Goal: Transaction & Acquisition: Purchase product/service

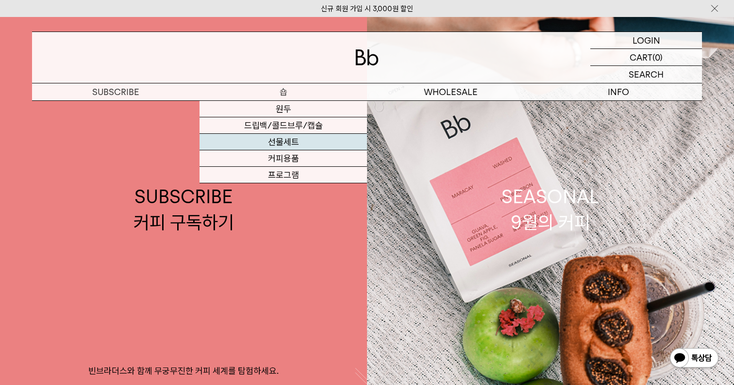
click at [292, 143] on link "선물세트" at bounding box center [282, 142] width 167 height 16
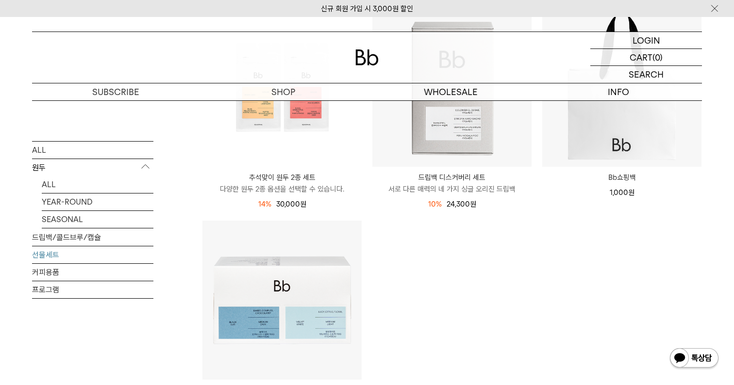
scroll to position [229, 0]
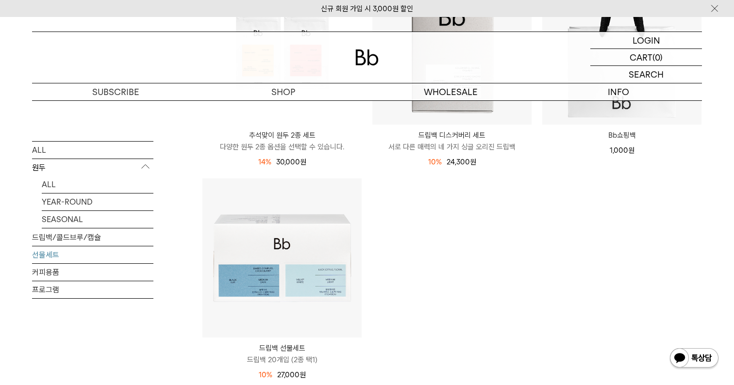
click at [292, 143] on p "다양한 원두 2종 옵션을 선택할 수 있습니다." at bounding box center [281, 147] width 159 height 12
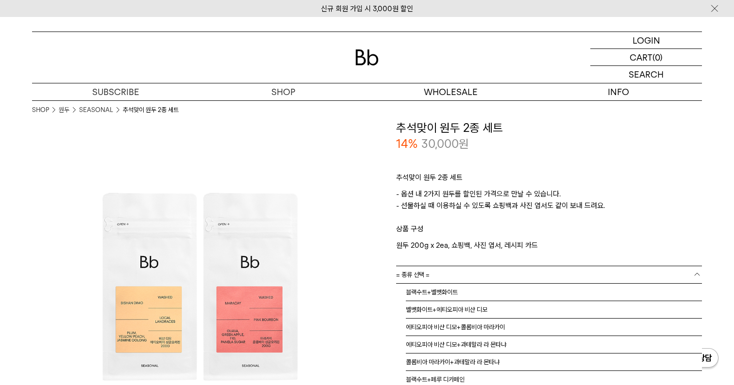
click at [412, 273] on span "= 종류 선택 =" at bounding box center [412, 274] width 33 height 17
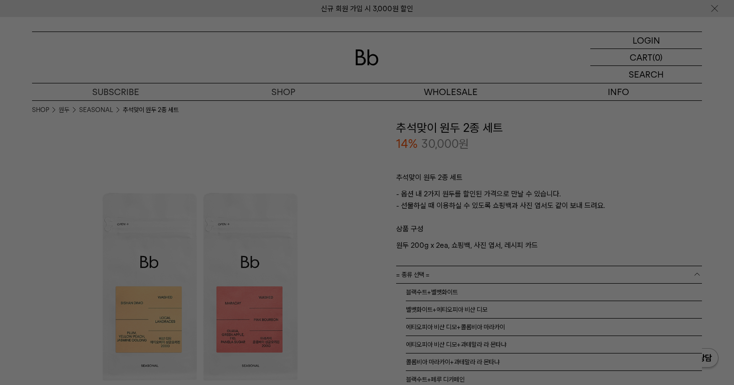
click at [412, 273] on div at bounding box center [367, 192] width 734 height 385
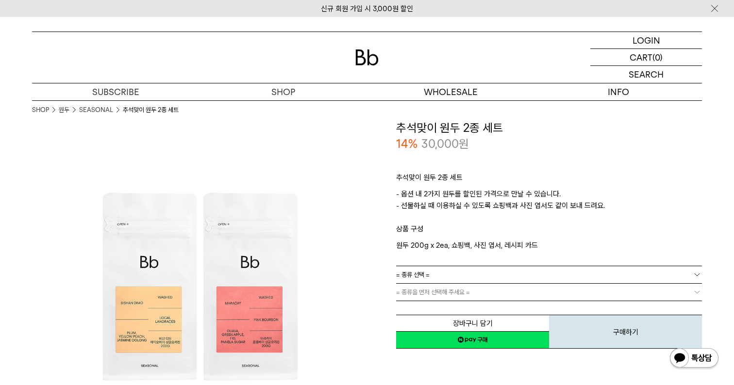
click at [412, 273] on span "= 종류 선택 =" at bounding box center [412, 274] width 33 height 17
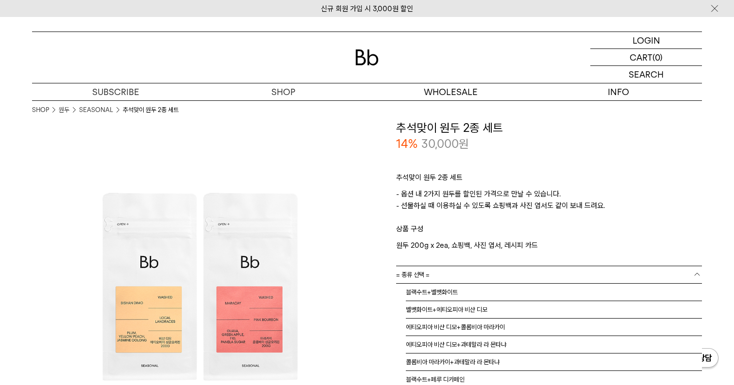
click at [412, 273] on span "= 종류 선택 =" at bounding box center [412, 274] width 33 height 17
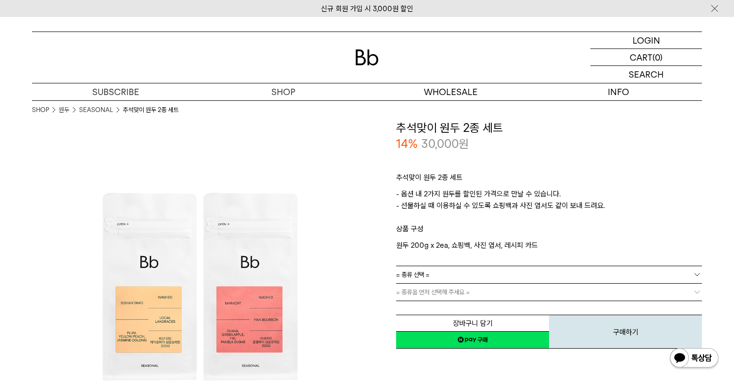
click at [402, 296] on span "= 종류을 먼저 선택해 주세요 =" at bounding box center [433, 292] width 74 height 17
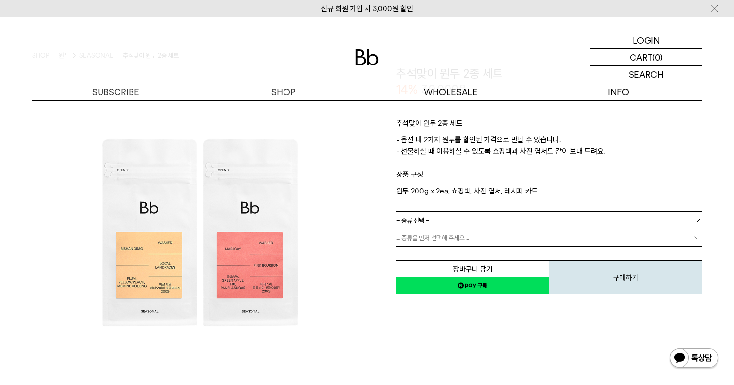
scroll to position [51, 0]
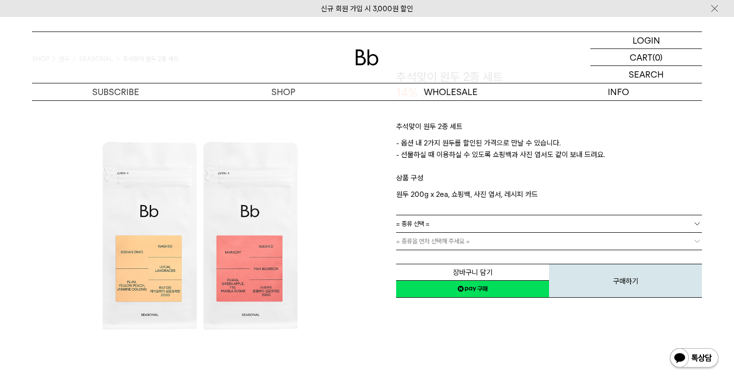
click at [423, 215] on span "= 종류 선택 =" at bounding box center [412, 223] width 33 height 17
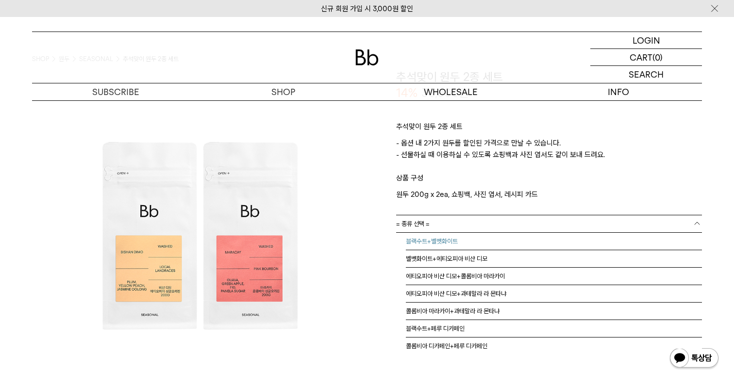
click at [420, 248] on li "블랙수트+벨벳화이트" at bounding box center [554, 241] width 296 height 17
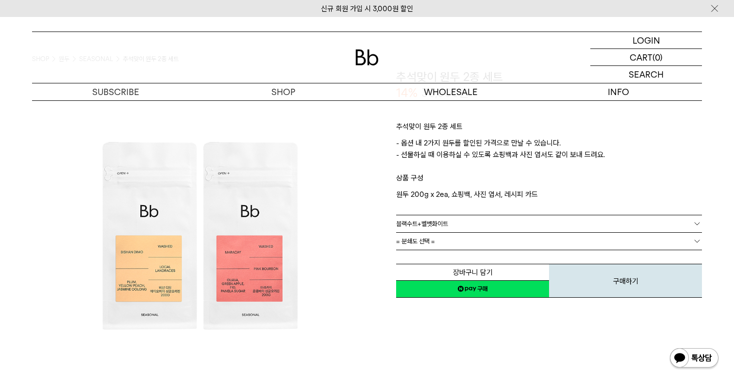
click at [424, 223] on span "블랙수트+벨벳화이트" at bounding box center [422, 223] width 52 height 17
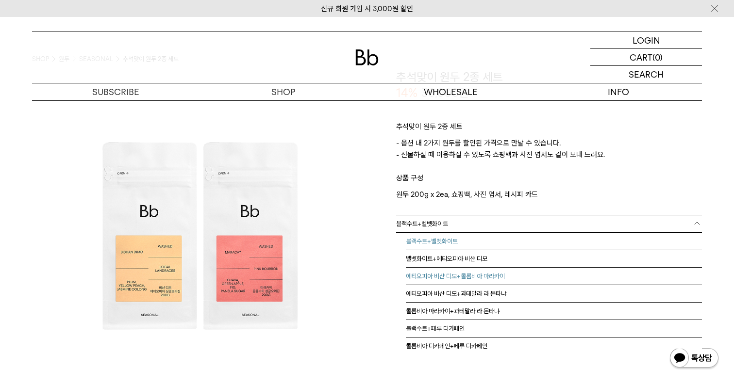
click at [419, 279] on li "에티오피아 비샨 디모+콜롬비아 마라카이" at bounding box center [554, 276] width 296 height 17
click at [428, 226] on span "에티오피아 비샨 디모+콜롬비아 마라카이" at bounding box center [445, 223] width 99 height 17
click at [422, 321] on li "블랙수트+페루 디카페인" at bounding box center [554, 328] width 296 height 17
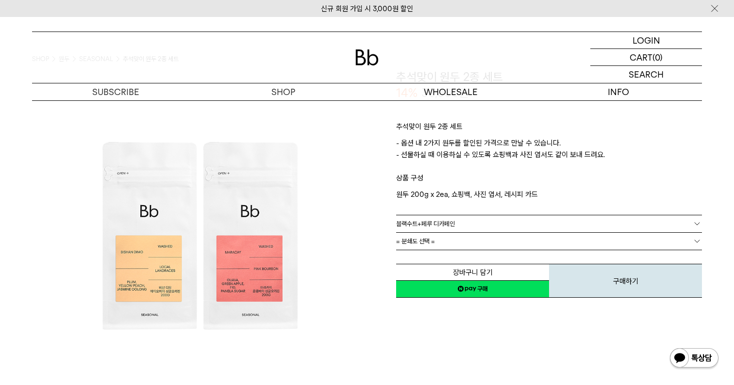
click at [421, 237] on span "= 분쇄도 선택 =" at bounding box center [415, 241] width 39 height 17
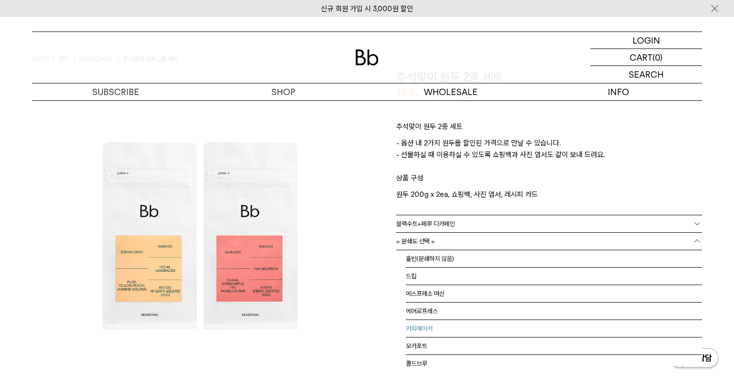
click at [410, 320] on li "커피메이커" at bounding box center [554, 328] width 296 height 17
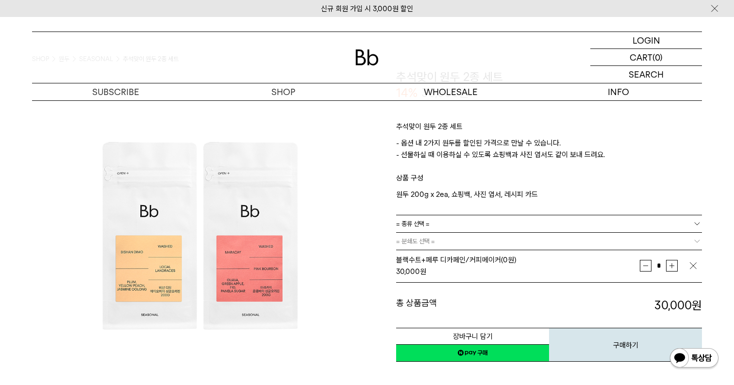
click at [691, 265] on img "button" at bounding box center [693, 266] width 10 height 10
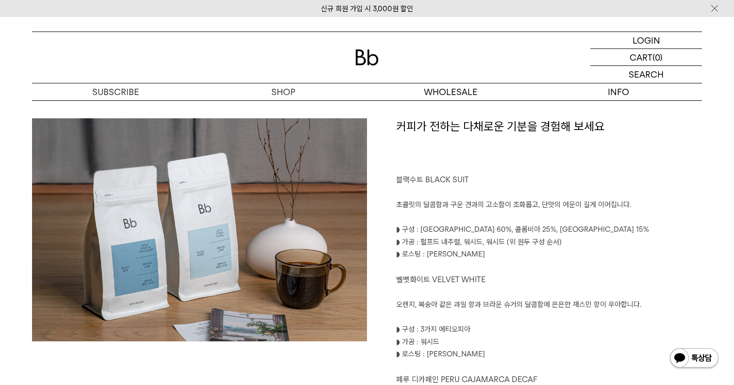
scroll to position [481, 0]
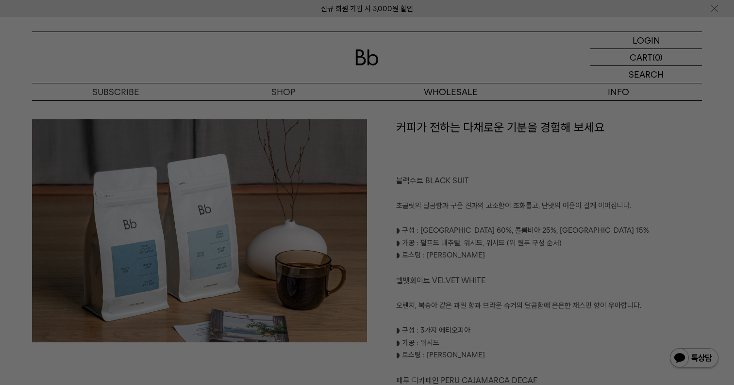
click at [530, 222] on div at bounding box center [367, 192] width 734 height 385
click at [564, 175] on div at bounding box center [367, 192] width 734 height 385
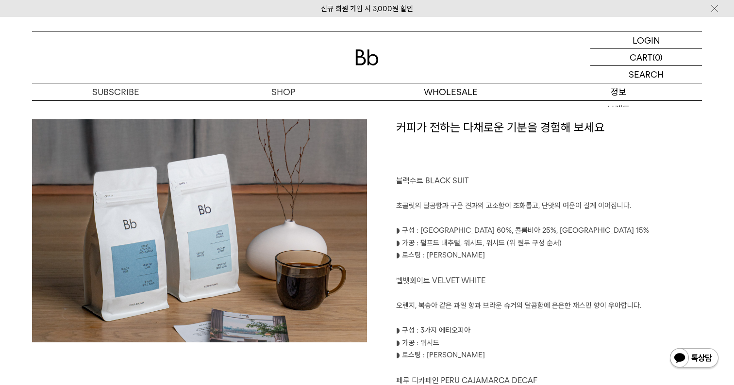
click at [610, 98] on p "정보" at bounding box center [617, 91] width 167 height 17
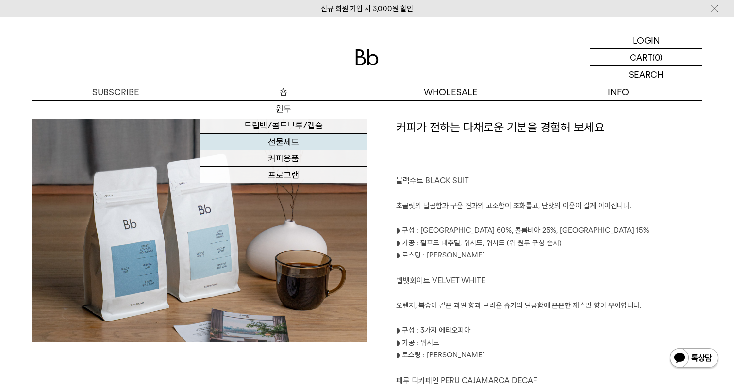
click at [281, 148] on link "선물세트" at bounding box center [282, 142] width 167 height 16
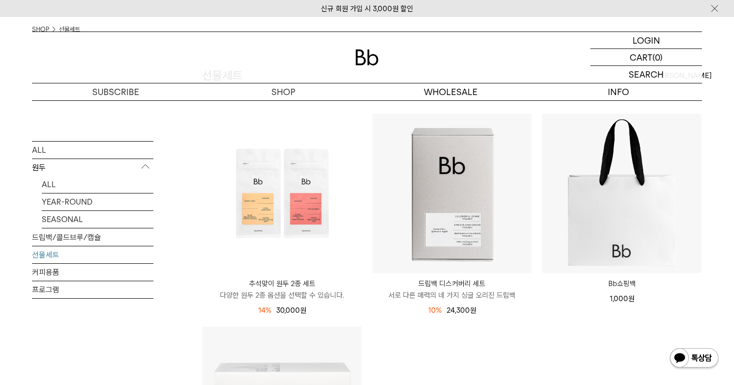
scroll to position [87, 0]
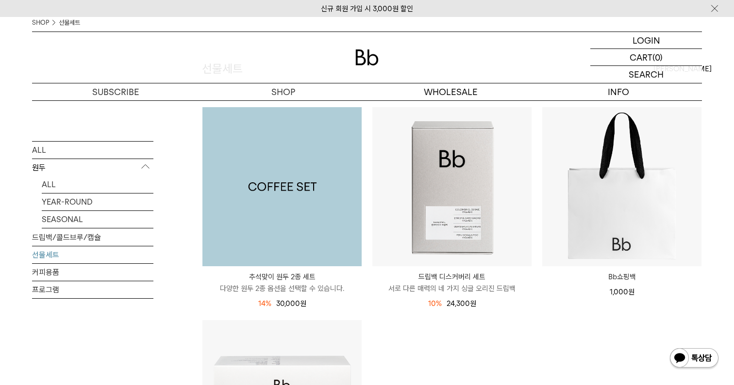
click at [275, 214] on img at bounding box center [281, 186] width 159 height 159
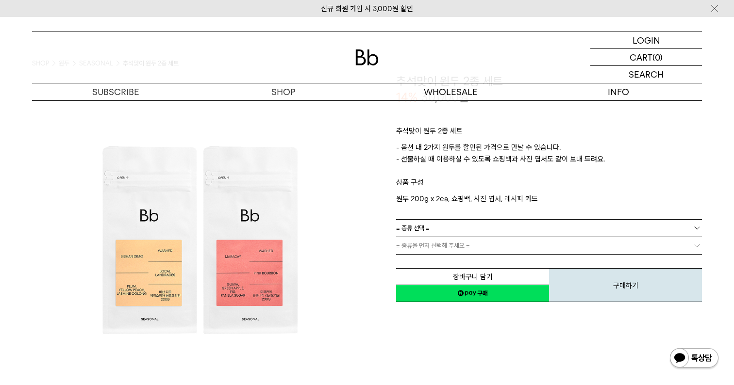
scroll to position [62, 0]
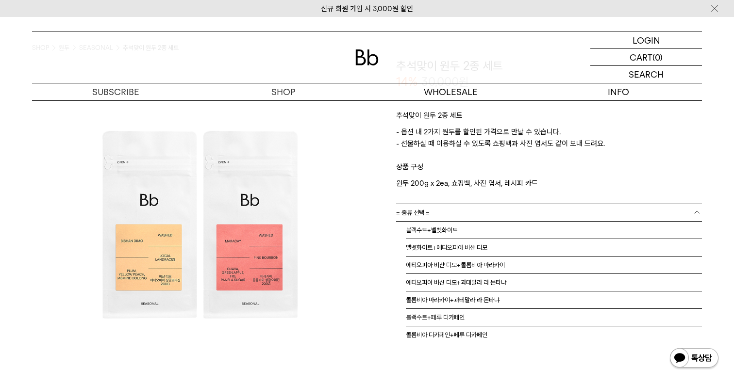
click at [417, 213] on span "= 종류 선택 =" at bounding box center [412, 212] width 33 height 17
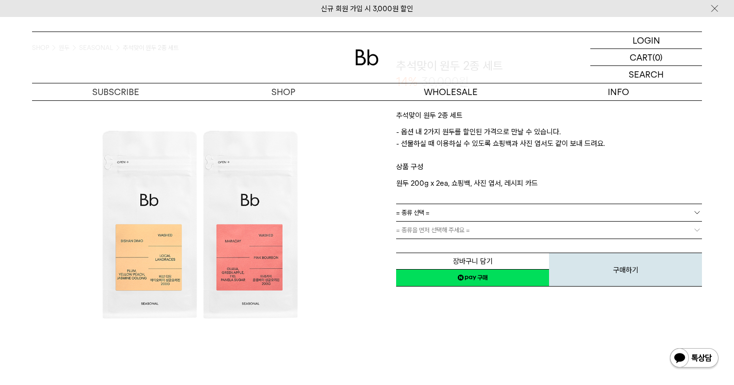
click at [369, 239] on div "**********" at bounding box center [534, 173] width 335 height 230
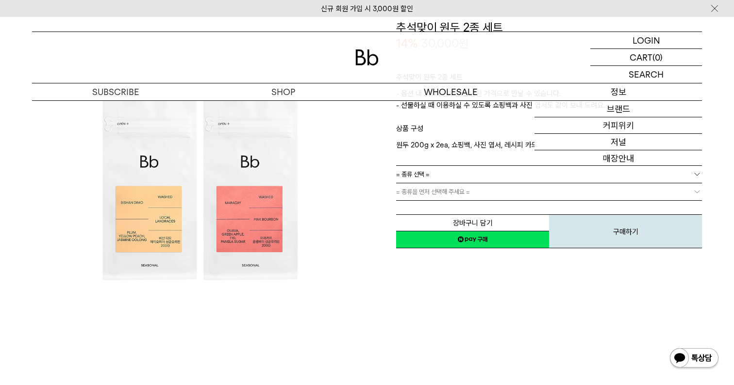
scroll to position [123, 0]
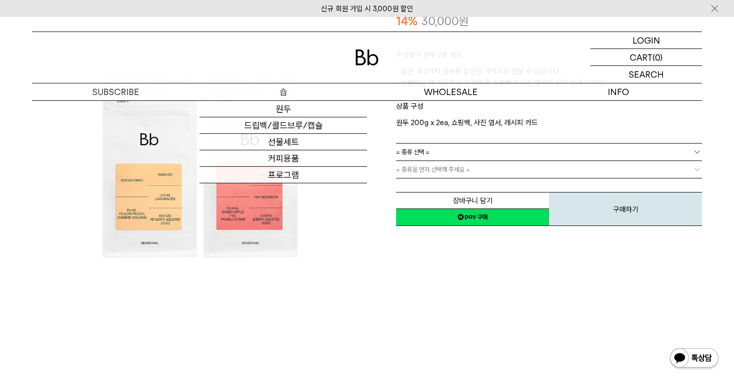
click at [301, 95] on p "숍" at bounding box center [282, 91] width 167 height 17
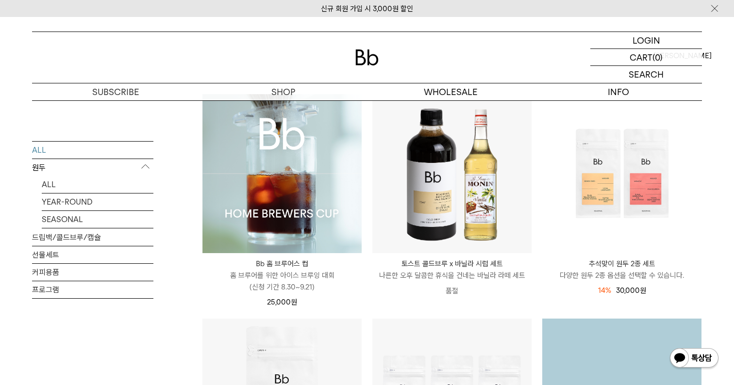
scroll to position [27, 0]
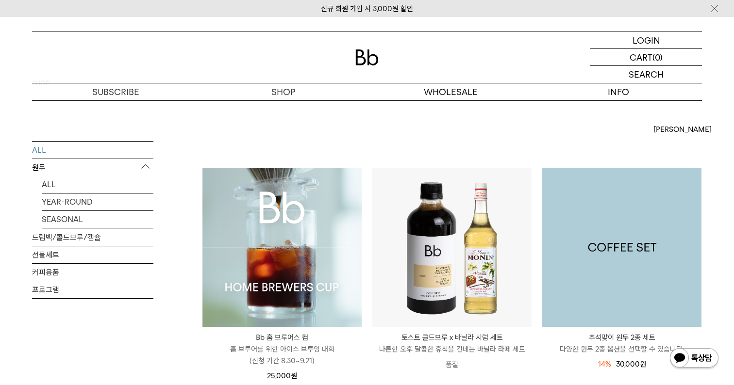
click at [622, 202] on img at bounding box center [621, 247] width 159 height 159
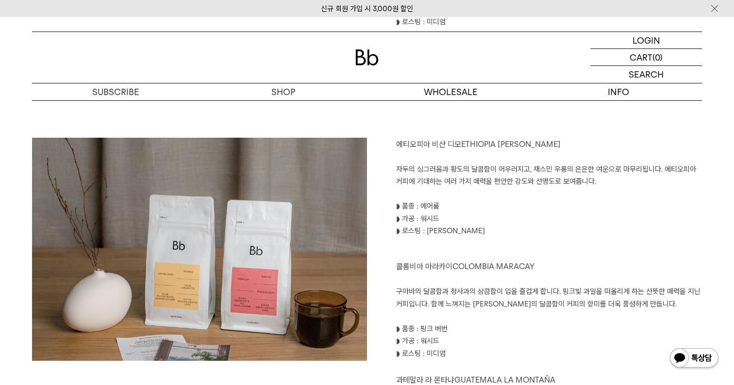
scroll to position [1050, 0]
